Goal: Task Accomplishment & Management: Manage account settings

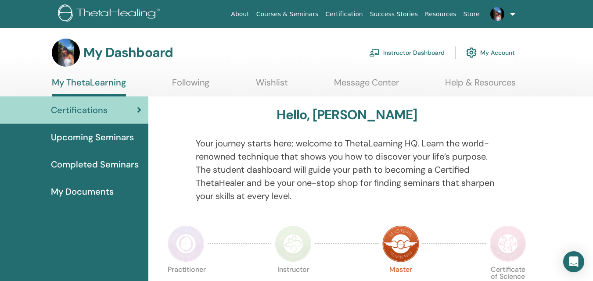
click at [318, 14] on link "Courses & Seminars" at bounding box center [287, 14] width 69 height 16
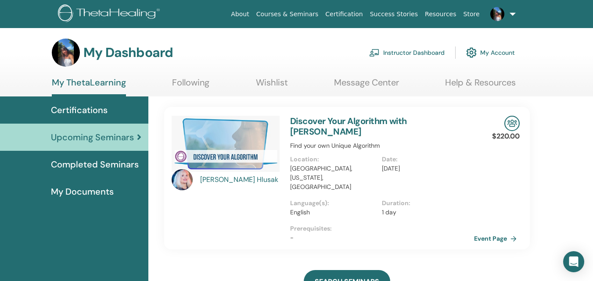
click at [417, 55] on link "Instructor Dashboard" at bounding box center [407, 52] width 76 height 19
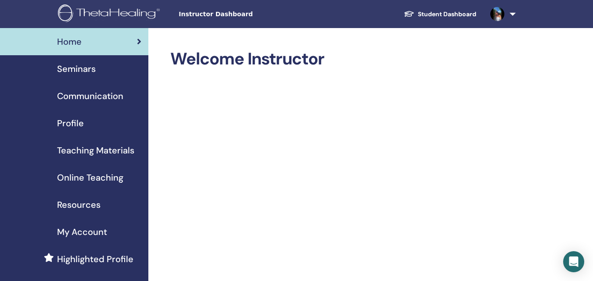
click at [95, 68] on span "Seminars" at bounding box center [76, 68] width 39 height 13
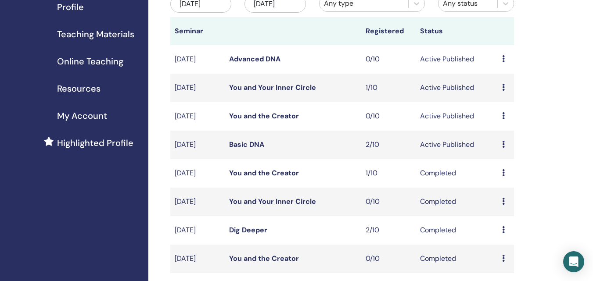
scroll to position [132, 0]
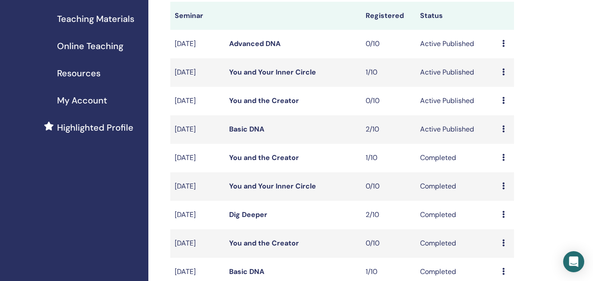
click at [502, 128] on icon at bounding box center [503, 129] width 3 height 7
click at [503, 137] on link "Preview" at bounding box center [499, 134] width 25 height 9
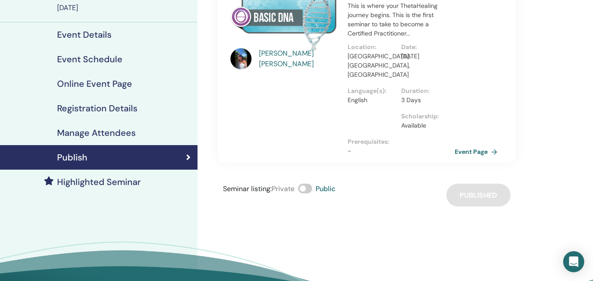
scroll to position [44, 0]
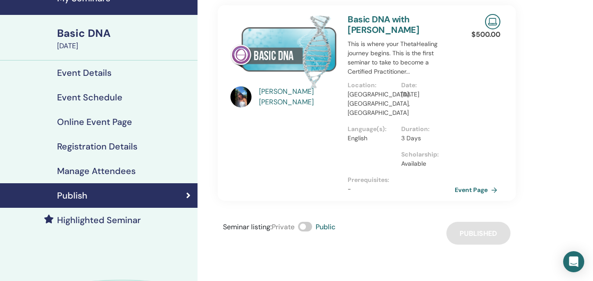
click at [106, 170] on h4 "Manage Attendees" at bounding box center [96, 171] width 79 height 11
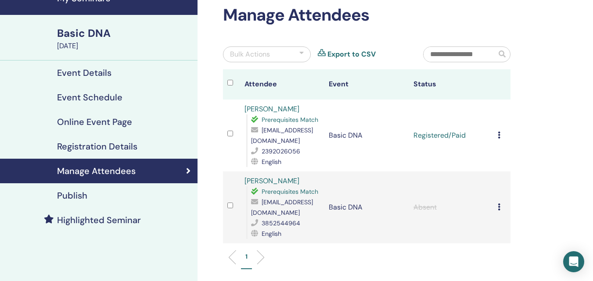
click at [500, 136] on icon at bounding box center [499, 135] width 3 height 7
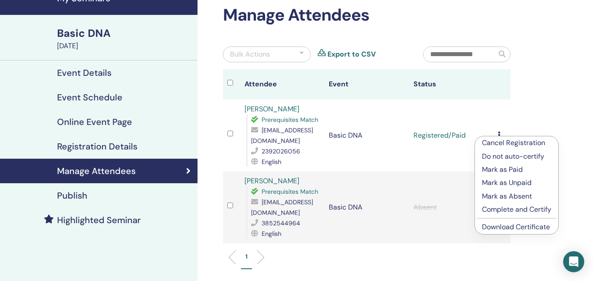
click at [509, 208] on p "Complete and Certify" at bounding box center [516, 210] width 69 height 11
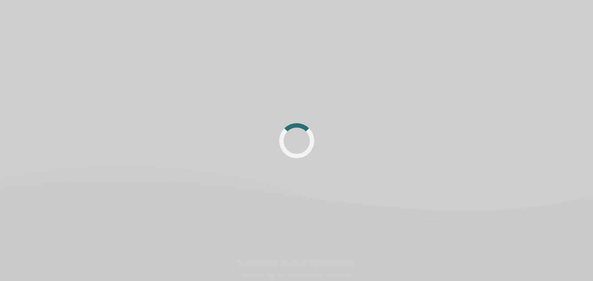
scroll to position [44, 0]
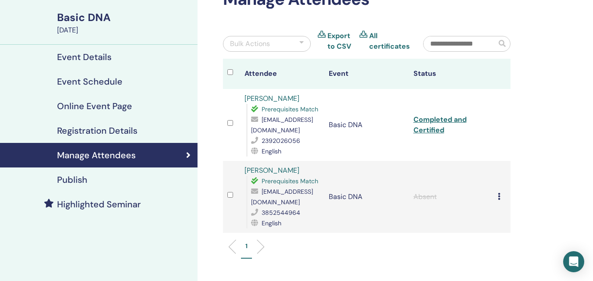
scroll to position [44, 0]
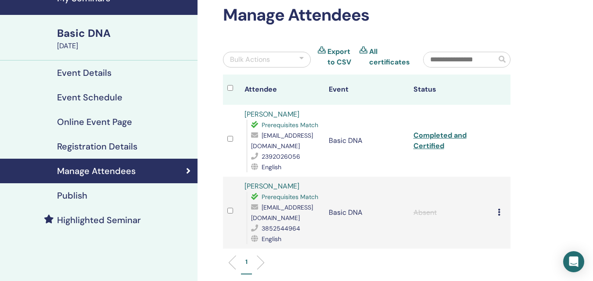
click at [101, 148] on h4 "Registration Details" at bounding box center [97, 146] width 80 height 11
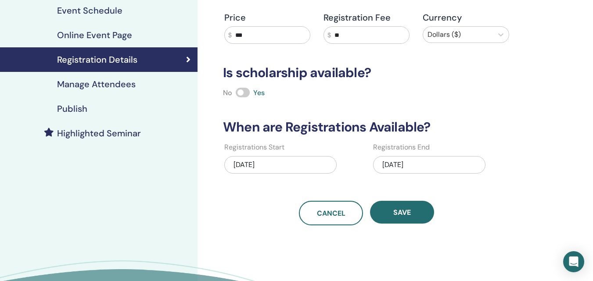
scroll to position [132, 0]
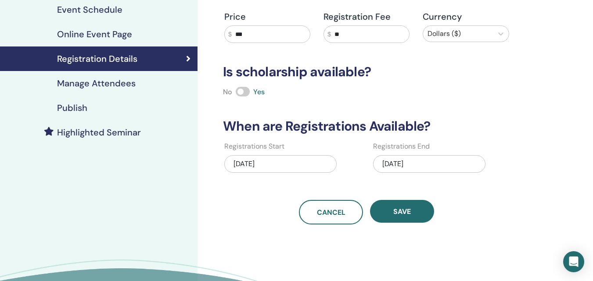
click at [413, 162] on div "08/17/2025" at bounding box center [429, 164] width 112 height 18
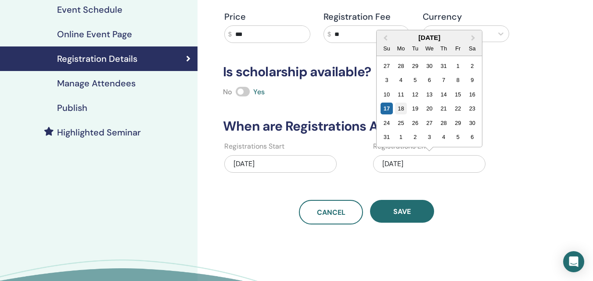
click at [404, 108] on div "18" at bounding box center [401, 109] width 12 height 12
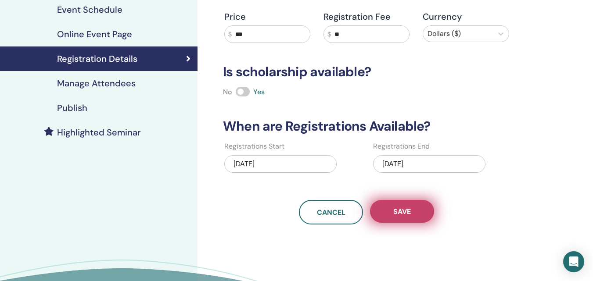
click at [410, 210] on span "Save" at bounding box center [402, 211] width 18 height 9
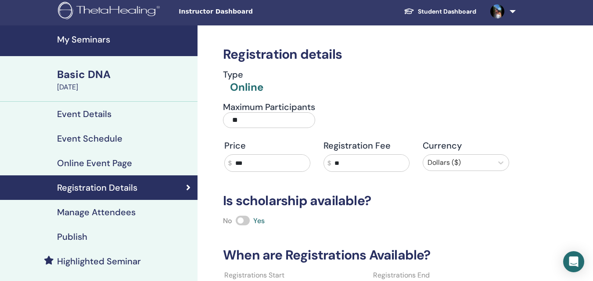
scroll to position [44, 0]
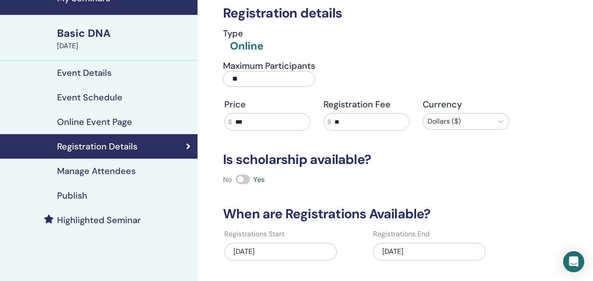
click at [98, 30] on div "Basic DNA" at bounding box center [124, 33] width 135 height 15
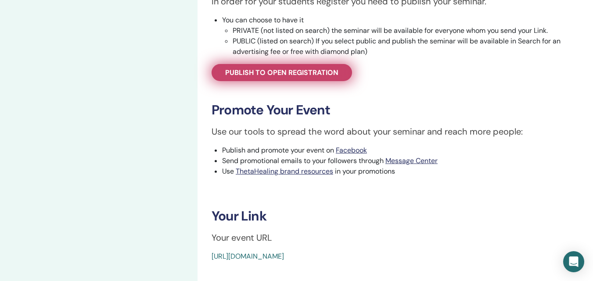
scroll to position [307, 0]
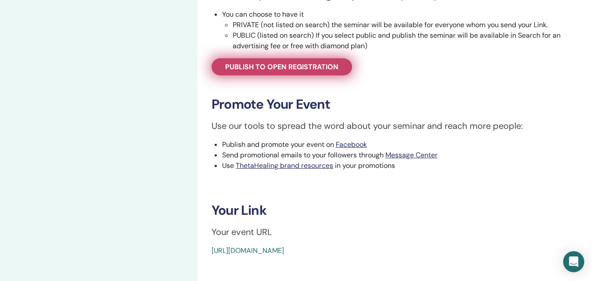
click at [321, 69] on span "Publish to open registration" at bounding box center [281, 66] width 113 height 9
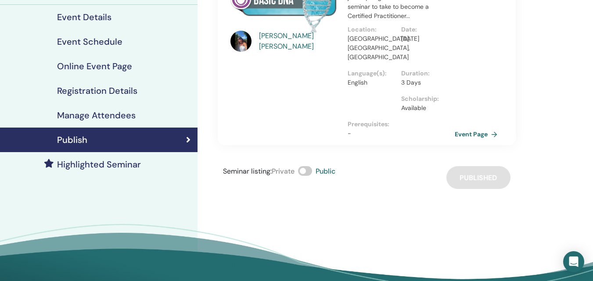
scroll to position [88, 0]
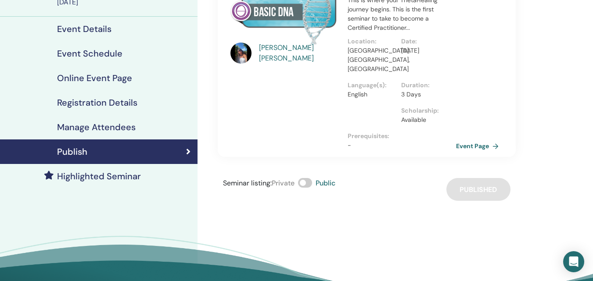
click at [474, 140] on link "Event Page" at bounding box center [479, 146] width 46 height 13
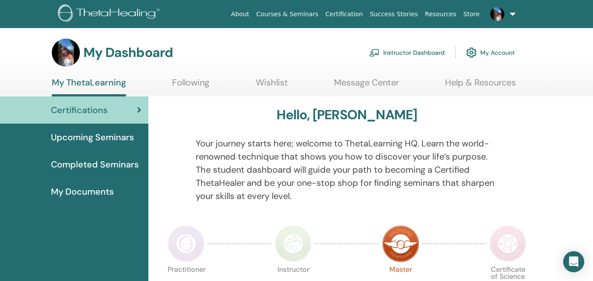
click at [361, 81] on link "Message Center" at bounding box center [366, 85] width 65 height 17
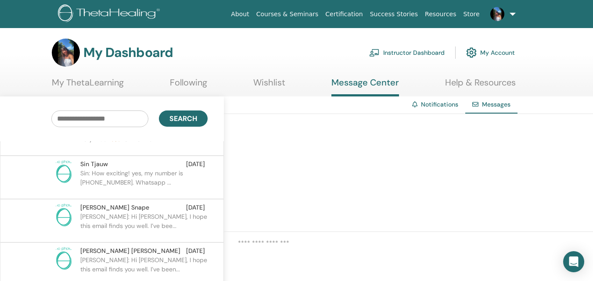
scroll to position [88, 0]
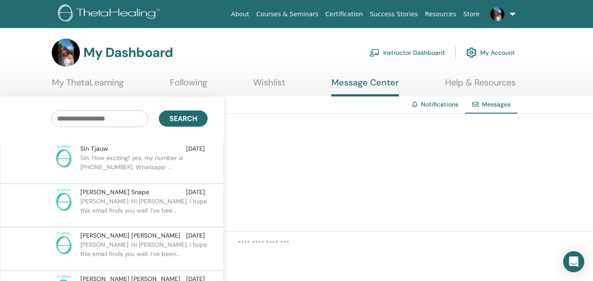
click at [129, 155] on p "Sin: How exciting! yes, my number is [PHONE_NUMBER]. Whatsapp ..." at bounding box center [143, 167] width 127 height 26
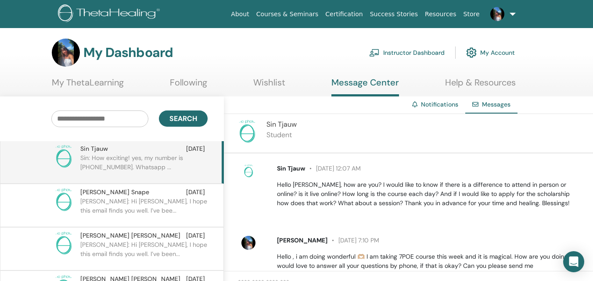
click at [250, 238] on img at bounding box center [249, 243] width 14 height 14
click at [292, 242] on span "[PERSON_NAME]" at bounding box center [302, 241] width 51 height 8
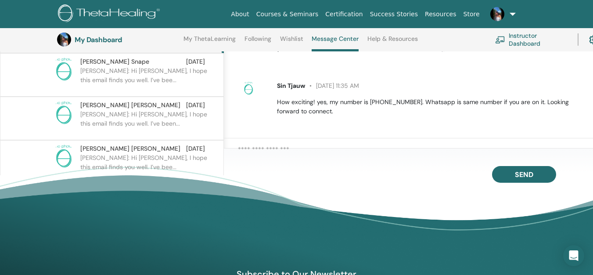
scroll to position [155, 0]
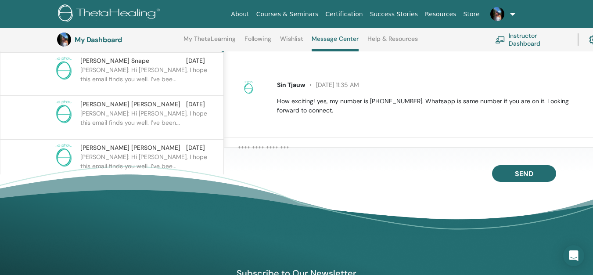
click at [275, 151] on textarea at bounding box center [415, 151] width 355 height 15
paste textarea "**********"
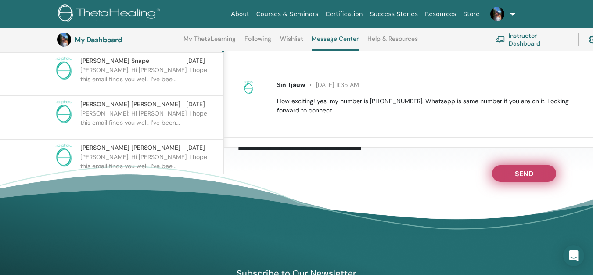
type textarea "**********"
click at [520, 174] on span "Send" at bounding box center [524, 172] width 18 height 6
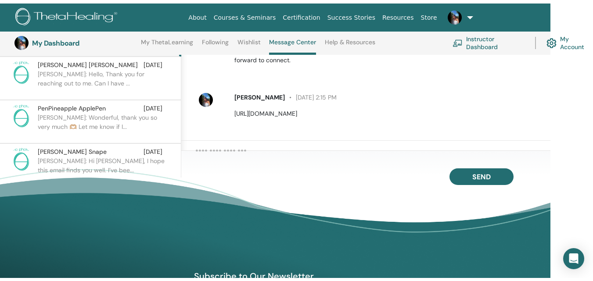
scroll to position [0, 0]
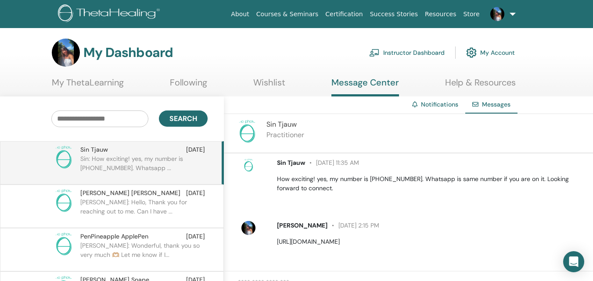
click at [509, 14] on link at bounding box center [501, 14] width 36 height 28
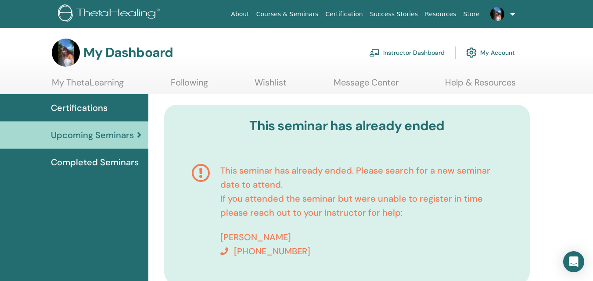
click at [97, 108] on span "Certifications" at bounding box center [79, 107] width 57 height 13
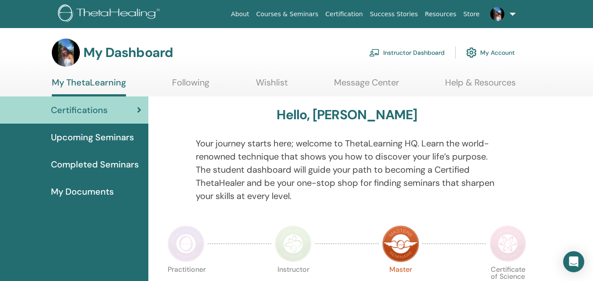
click at [402, 51] on link "Instructor Dashboard" at bounding box center [407, 52] width 76 height 19
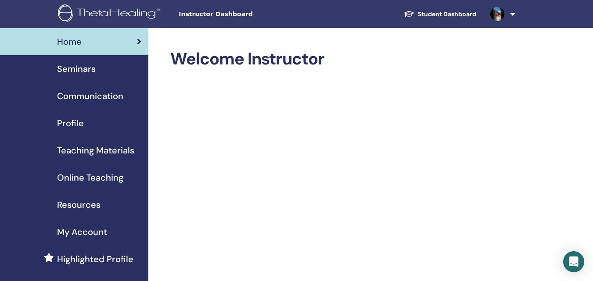
click at [90, 67] on span "Seminars" at bounding box center [76, 68] width 39 height 13
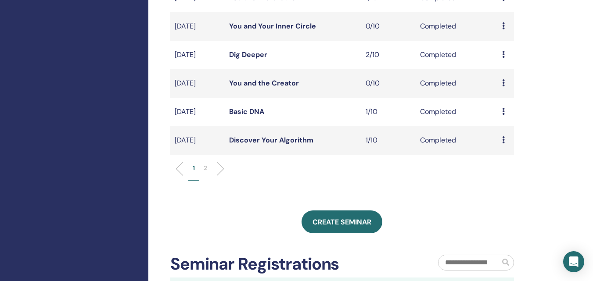
scroll to position [307, 0]
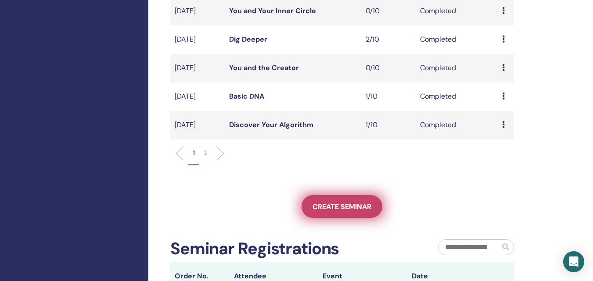
click at [367, 207] on span "Create seminar" at bounding box center [342, 206] width 59 height 9
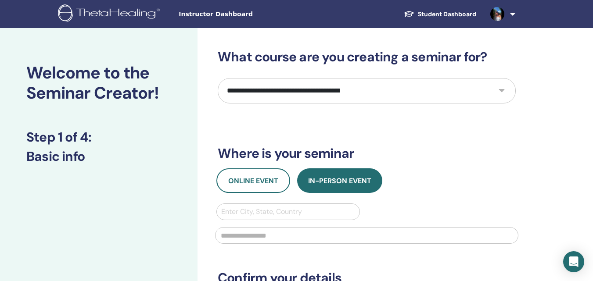
click at [325, 92] on select "**********" at bounding box center [367, 90] width 298 height 25
select select "*"
click at [218, 78] on select "**********" at bounding box center [367, 90] width 298 height 25
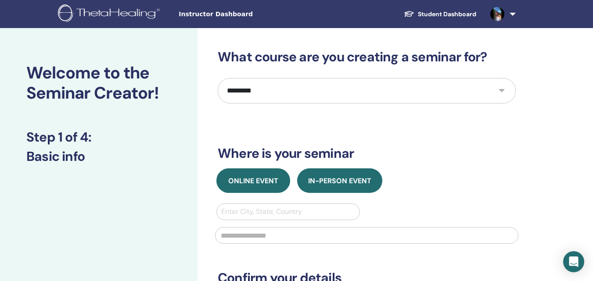
click at [264, 180] on span "Online Event" at bounding box center [253, 181] width 50 height 9
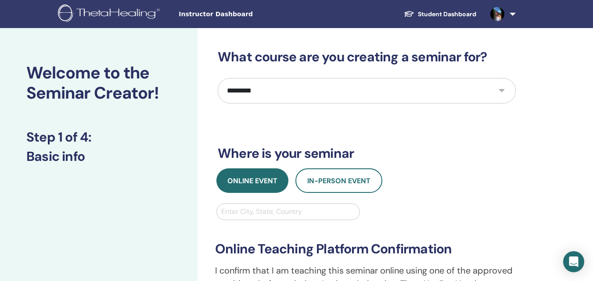
scroll to position [44, 0]
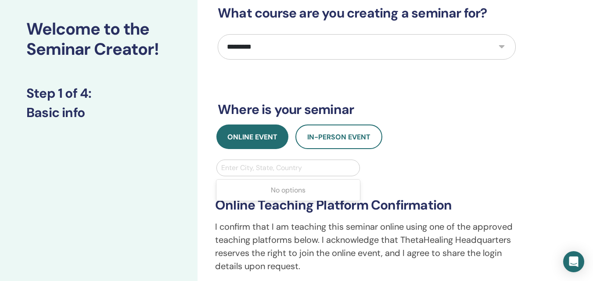
click at [275, 167] on div at bounding box center [288, 168] width 134 height 12
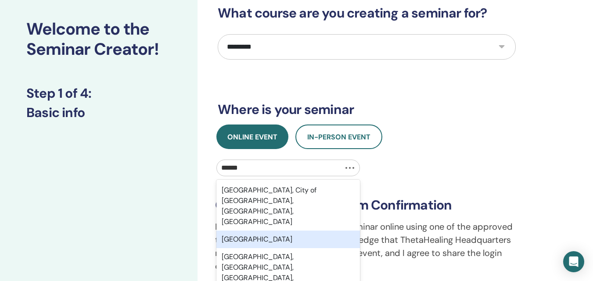
type input "*******"
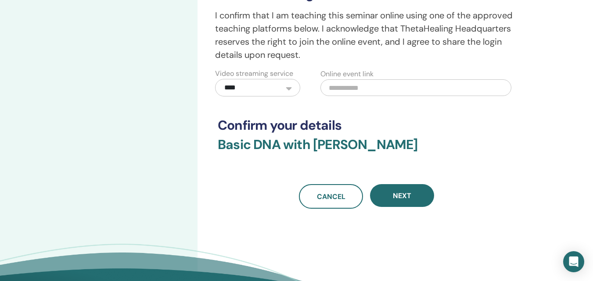
scroll to position [263, 0]
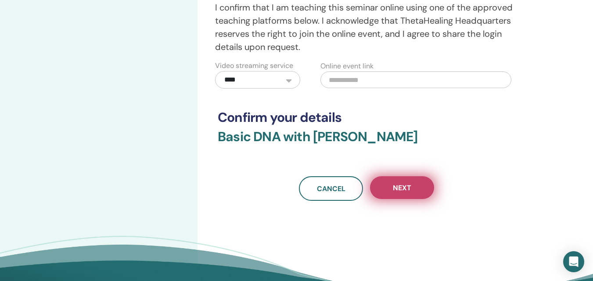
click at [390, 184] on button "Next" at bounding box center [402, 188] width 64 height 23
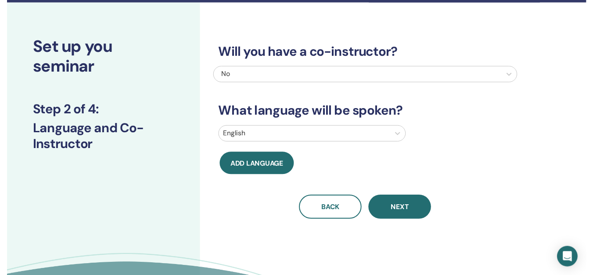
scroll to position [0, 0]
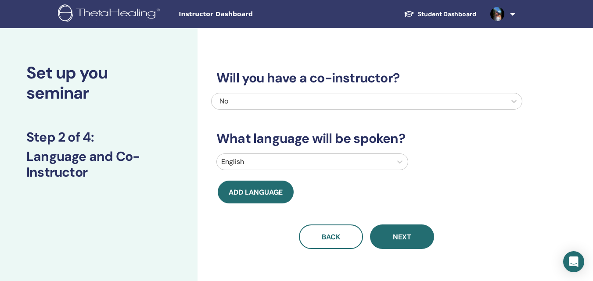
click at [387, 237] on button "Next" at bounding box center [402, 237] width 64 height 25
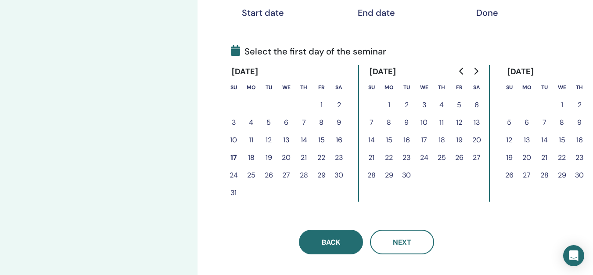
scroll to position [176, 0]
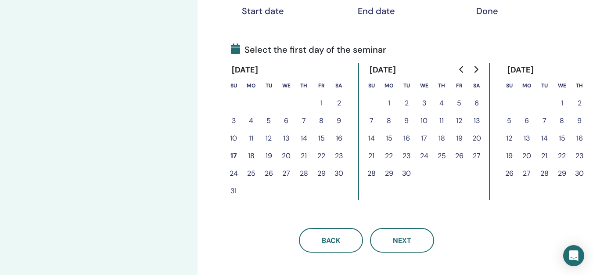
click at [250, 153] on button "18" at bounding box center [251, 156] width 18 height 18
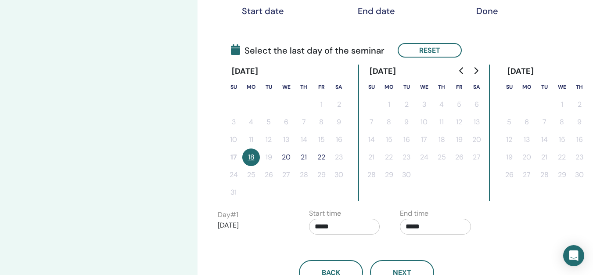
click at [286, 157] on button "20" at bounding box center [287, 157] width 18 height 18
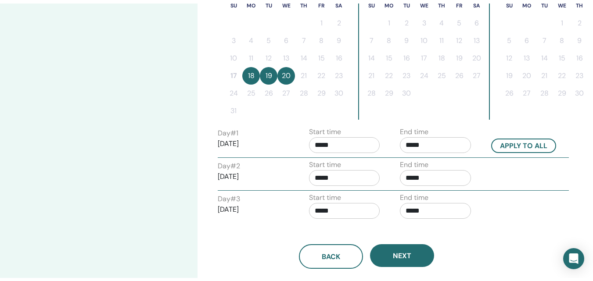
scroll to position [263, 0]
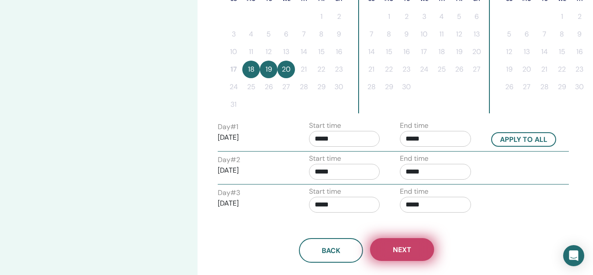
click at [397, 246] on span "Next" at bounding box center [402, 249] width 18 height 9
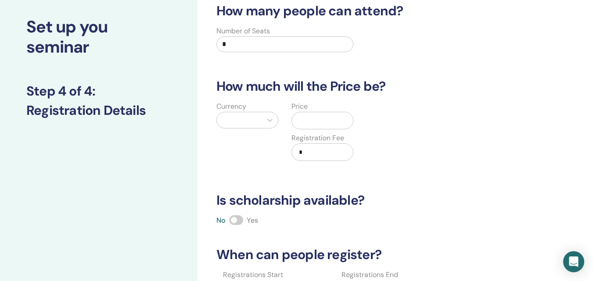
scroll to position [0, 0]
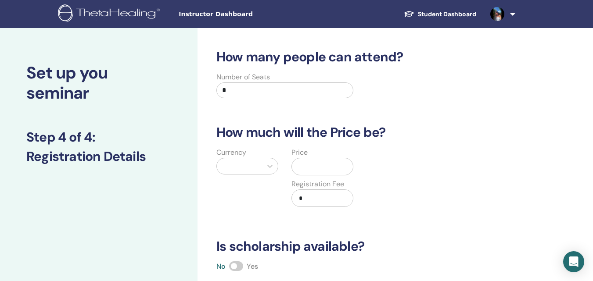
click at [239, 89] on input "*" at bounding box center [284, 91] width 137 height 16
type input "**"
click at [242, 168] on div at bounding box center [239, 166] width 36 height 12
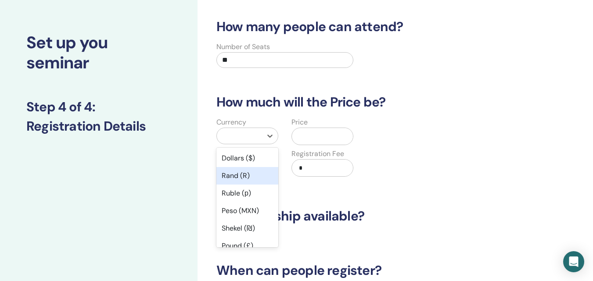
scroll to position [32, 0]
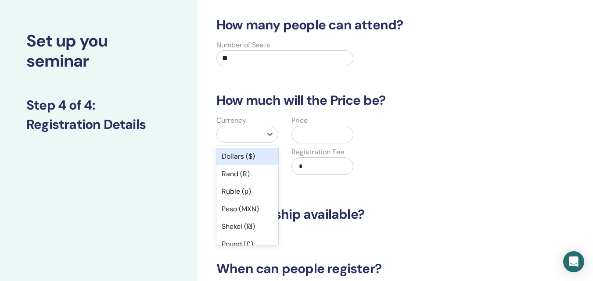
click at [238, 154] on div "Dollars ($)" at bounding box center [247, 157] width 62 height 18
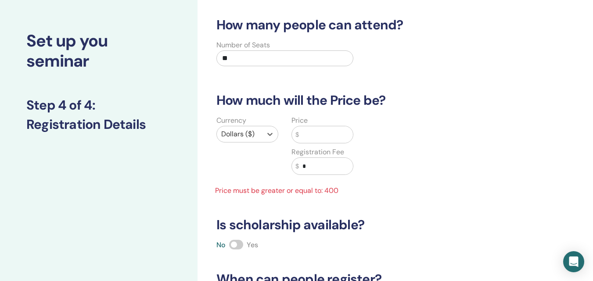
click at [309, 132] on input "text" at bounding box center [326, 134] width 54 height 17
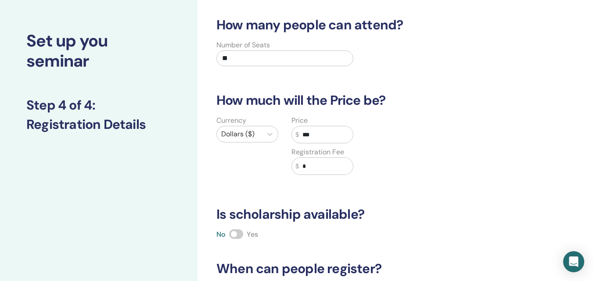
type input "***"
drag, startPoint x: 310, startPoint y: 164, endPoint x: 299, endPoint y: 168, distance: 11.9
click at [299, 168] on input "*" at bounding box center [326, 166] width 54 height 17
type input "**"
click at [387, 173] on div "Currency Dollars ($) Price $ *** Registration Fee $ **" at bounding box center [360, 150] width 311 height 70
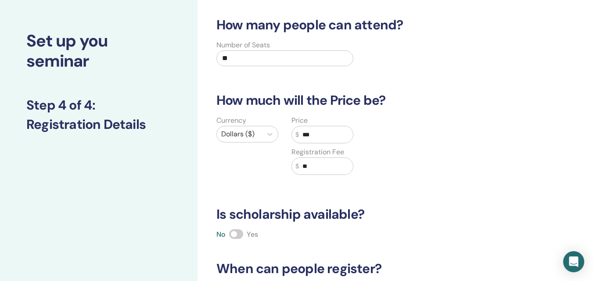
scroll to position [164, 0]
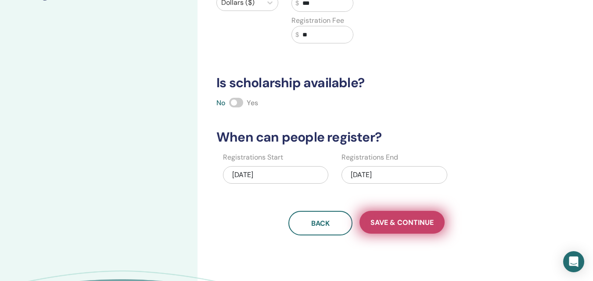
click at [386, 222] on span "Save & Continue" at bounding box center [402, 222] width 63 height 9
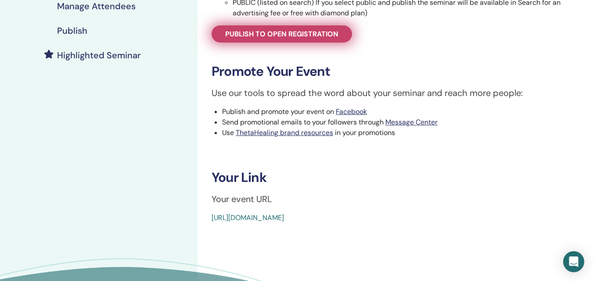
scroll to position [220, 0]
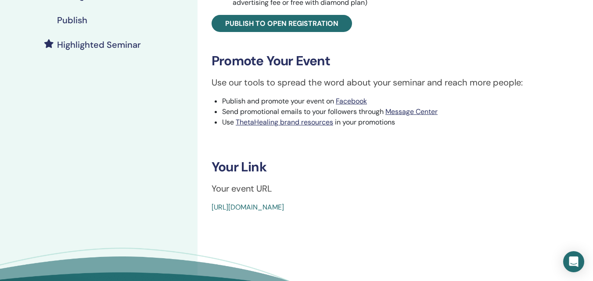
click at [284, 208] on link "[URL][DOMAIN_NAME]" at bounding box center [248, 207] width 72 height 9
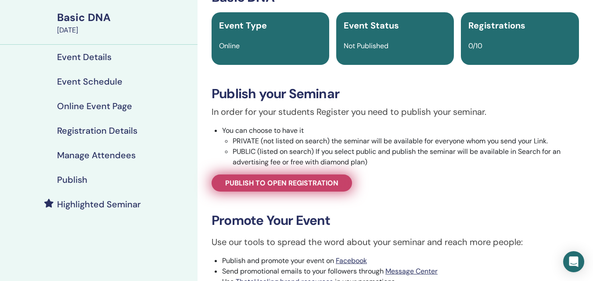
scroll to position [44, 0]
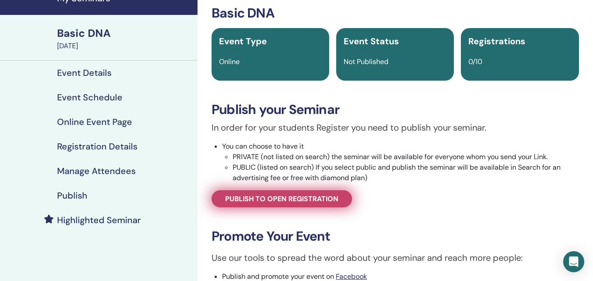
click at [299, 195] on span "Publish to open registration" at bounding box center [281, 199] width 113 height 9
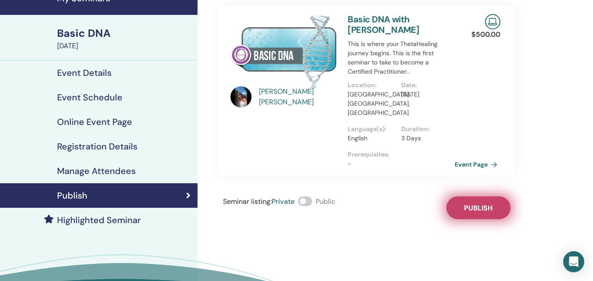
click at [480, 204] on span "Publish" at bounding box center [478, 208] width 29 height 9
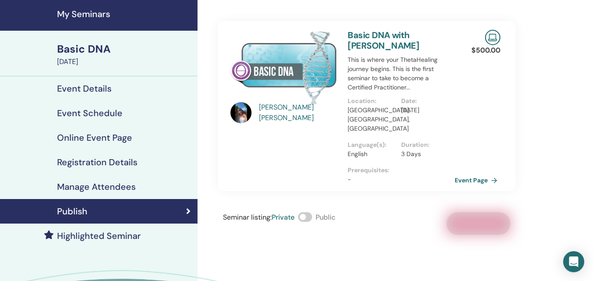
scroll to position [44, 0]
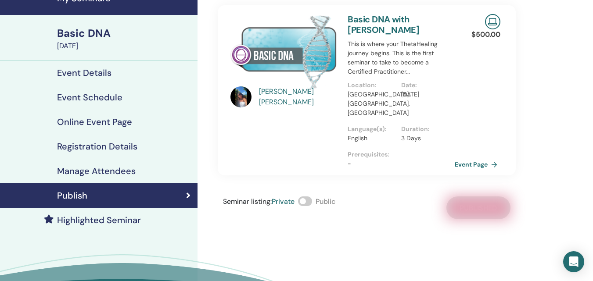
click at [118, 145] on h4 "Registration Details" at bounding box center [97, 146] width 80 height 11
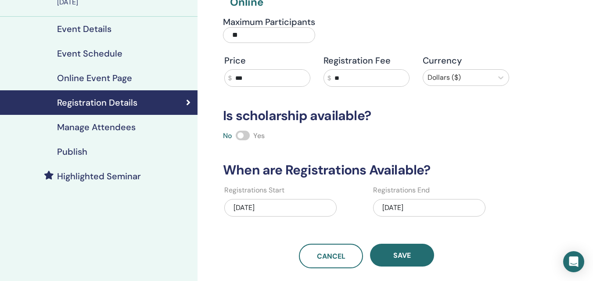
scroll to position [44, 0]
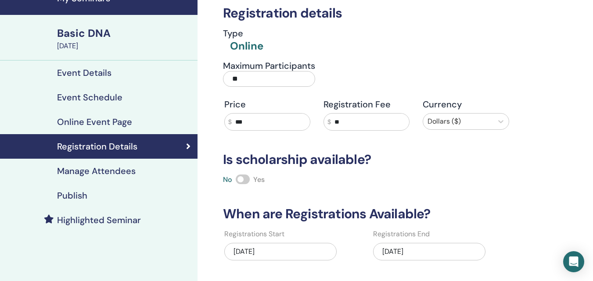
click at [121, 169] on h4 "Manage Attendees" at bounding box center [96, 171] width 79 height 11
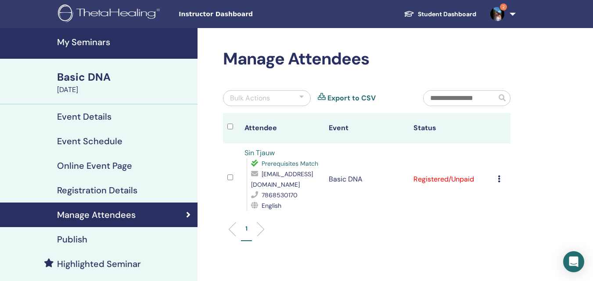
click at [501, 179] on icon at bounding box center [499, 179] width 3 height 7
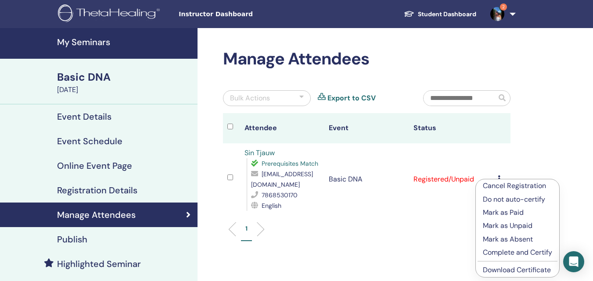
click at [510, 212] on p "Mark as Paid" at bounding box center [517, 213] width 69 height 11
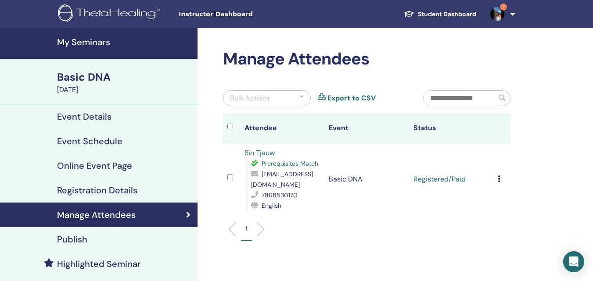
click at [500, 180] on icon at bounding box center [499, 179] width 3 height 7
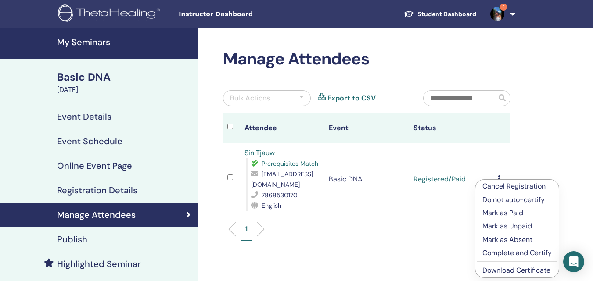
click at [535, 253] on p "Complete and Certify" at bounding box center [517, 253] width 69 height 11
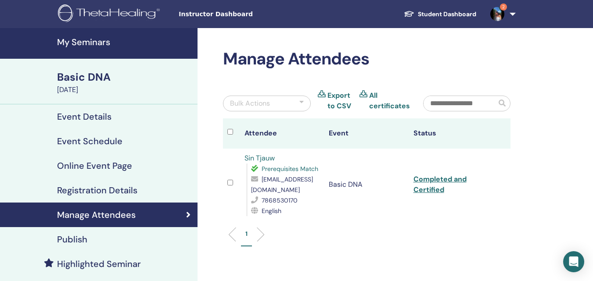
click at [502, 9] on span "2" at bounding box center [503, 7] width 7 height 7
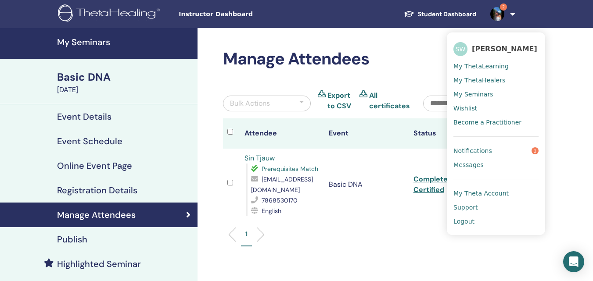
click at [473, 148] on span "Notifications" at bounding box center [473, 151] width 39 height 8
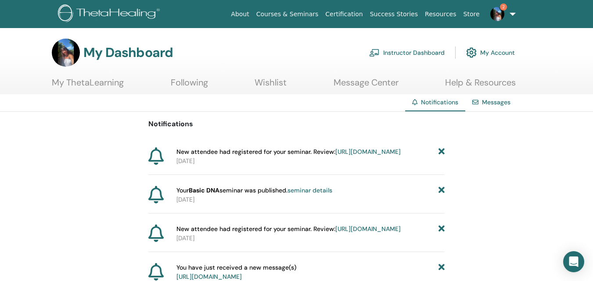
click at [336, 156] on link "[URL][DOMAIN_NAME]" at bounding box center [368, 152] width 65 height 8
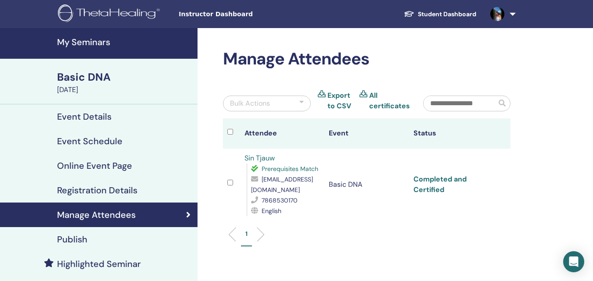
click at [459, 180] on link "Completed and Certified" at bounding box center [440, 185] width 53 height 20
click at [507, 184] on td at bounding box center [502, 185] width 17 height 72
click at [437, 13] on link "Student Dashboard" at bounding box center [440, 14] width 87 height 16
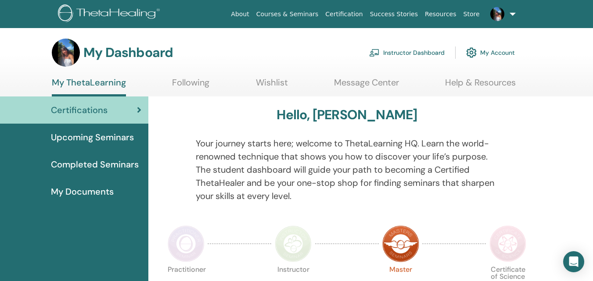
click at [307, 16] on link "Courses & Seminars" at bounding box center [287, 14] width 69 height 16
click at [414, 53] on link "Instructor Dashboard" at bounding box center [407, 52] width 76 height 19
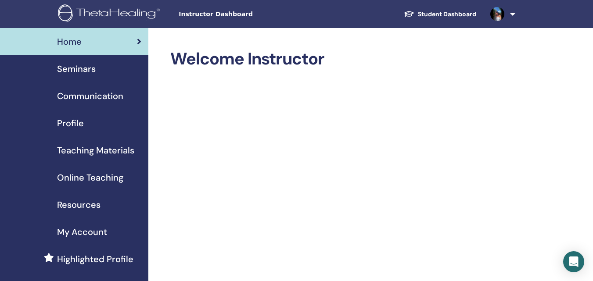
click at [83, 64] on span "Seminars" at bounding box center [76, 68] width 39 height 13
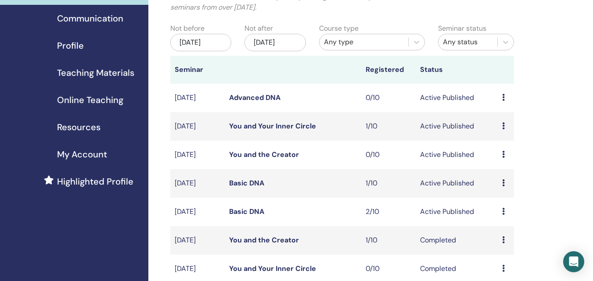
scroll to position [88, 0]
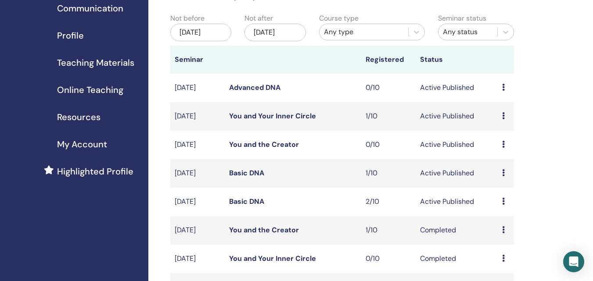
click at [347, 128] on td "You and Your Inner Circle" at bounding box center [293, 116] width 137 height 29
